Goal: Task Accomplishment & Management: Manage account settings

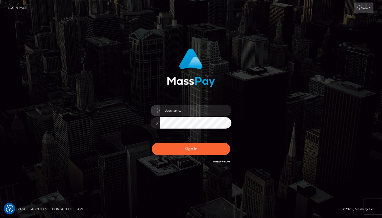
click at [183, 109] on input "text" at bounding box center [196, 110] width 72 height 11
type input "caro.roos@icloud.com"
click at [152, 143] on button "Sign in" at bounding box center [191, 149] width 78 height 12
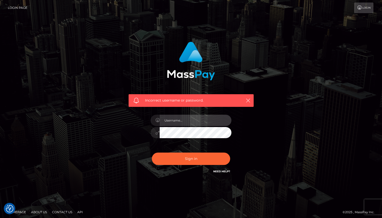
click at [190, 119] on input "text" at bounding box center [196, 120] width 72 height 11
type input "caro.roos@icloud.com"
click at [152, 153] on button "Sign in" at bounding box center [191, 159] width 78 height 12
click at [179, 117] on input "text" at bounding box center [196, 120] width 72 height 11
type input "[EMAIL_ADDRESS][PERSON_NAME][DOMAIN_NAME]"
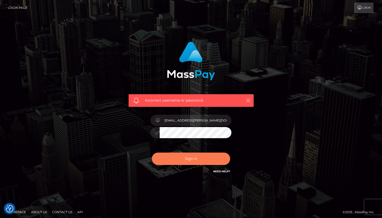
click at [194, 153] on button "Sign in" at bounding box center [191, 159] width 78 height 12
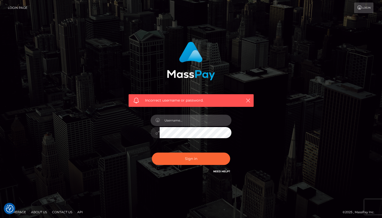
click at [188, 124] on input "text" at bounding box center [196, 120] width 72 height 11
type input "[EMAIL_ADDRESS][PERSON_NAME][DOMAIN_NAME]"
click at [152, 153] on button "Sign in" at bounding box center [191, 159] width 78 height 12
click at [224, 172] on link "Need Help?" at bounding box center [221, 171] width 17 height 3
click at [247, 99] on icon "button" at bounding box center [247, 100] width 5 height 5
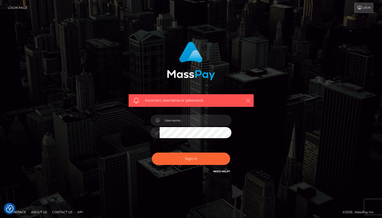
click at [247, 99] on icon "button" at bounding box center [247, 100] width 5 height 5
click at [250, 101] on icon "button" at bounding box center [247, 100] width 5 height 5
click at [248, 102] on icon "button" at bounding box center [247, 100] width 5 height 5
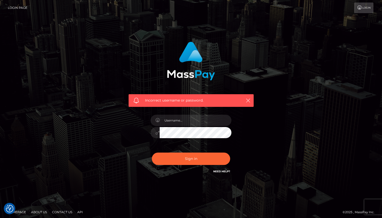
click at [193, 70] on img at bounding box center [191, 61] width 48 height 39
click at [192, 53] on img at bounding box center [191, 61] width 48 height 39
click at [193, 75] on img at bounding box center [191, 61] width 48 height 39
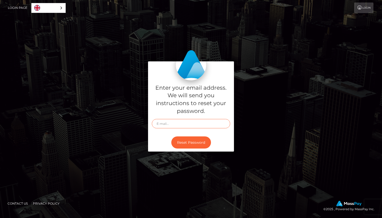
click at [212, 125] on input "text" at bounding box center [191, 123] width 78 height 9
type input "caro.roos@gmail.com"
click at [171, 136] on button "Reset Password" at bounding box center [191, 142] width 40 height 12
click at [213, 121] on input "text" at bounding box center [191, 123] width 78 height 9
type input "caro.roos@icloud.com"
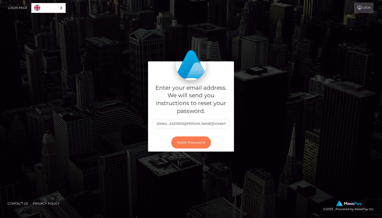
click at [199, 140] on button "Reset Password" at bounding box center [191, 142] width 40 height 12
